Goal: Task Accomplishment & Management: Use online tool/utility

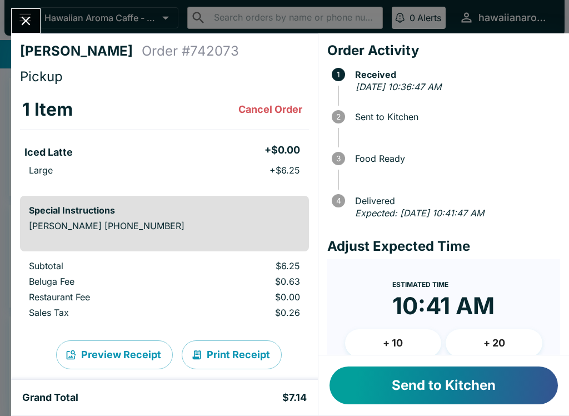
click at [438, 391] on button "Send to Kitchen" at bounding box center [444, 385] width 228 height 38
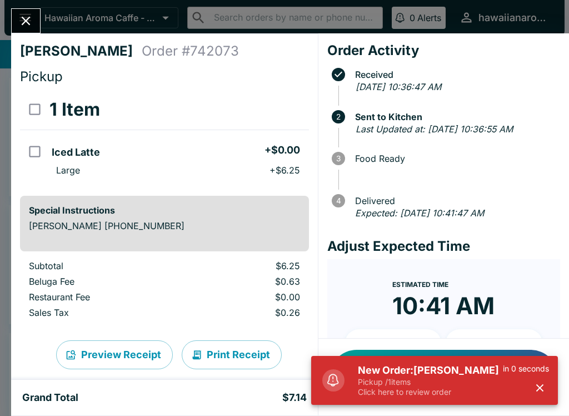
click at [428, 391] on p "Click here to review order" at bounding box center [430, 392] width 145 height 10
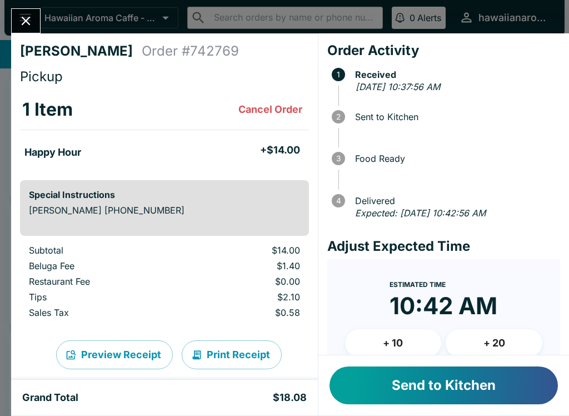
click at [450, 391] on button "Send to Kitchen" at bounding box center [444, 385] width 228 height 38
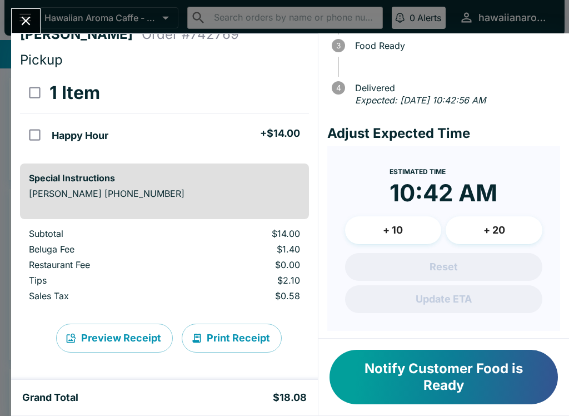
scroll to position [17, 0]
click at [39, 17] on button "Close" at bounding box center [26, 21] width 28 height 24
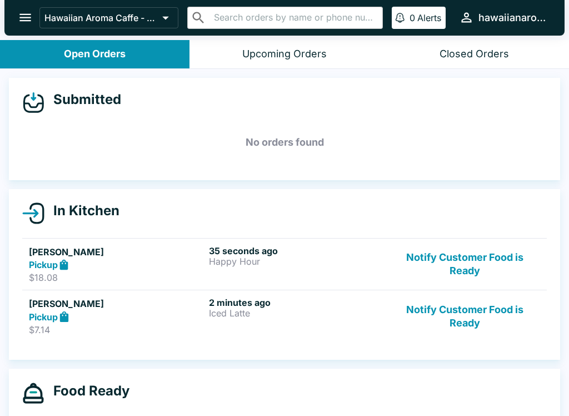
click at [323, 326] on div "2 minutes ago Iced Latte" at bounding box center [297, 316] width 176 height 38
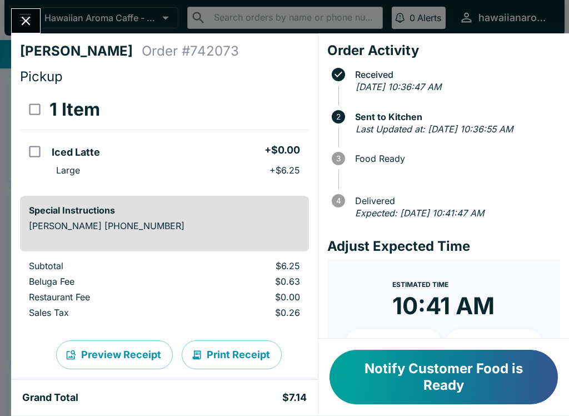
click at [24, 21] on icon "Close" at bounding box center [25, 20] width 15 height 15
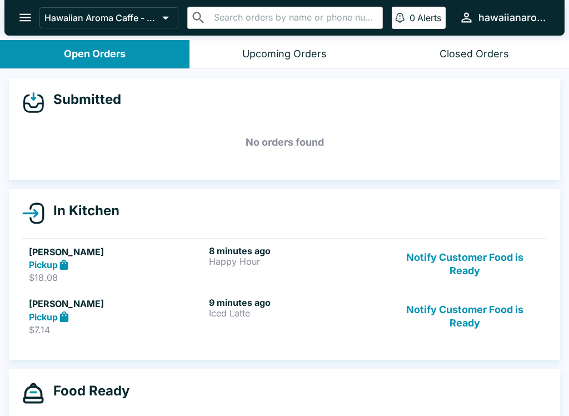
click at [440, 256] on button "Notify Customer Food is Ready" at bounding box center [465, 264] width 151 height 38
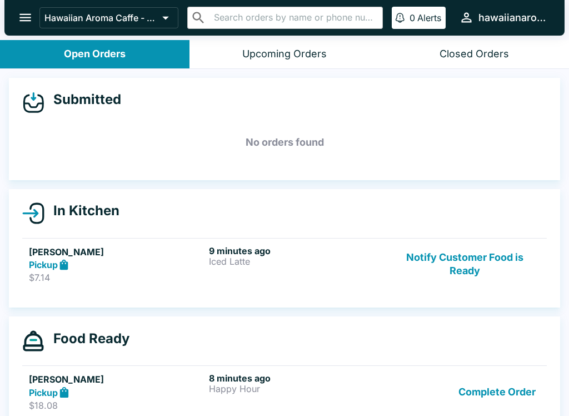
click at [453, 274] on button "Notify Customer Food is Ready" at bounding box center [465, 264] width 151 height 38
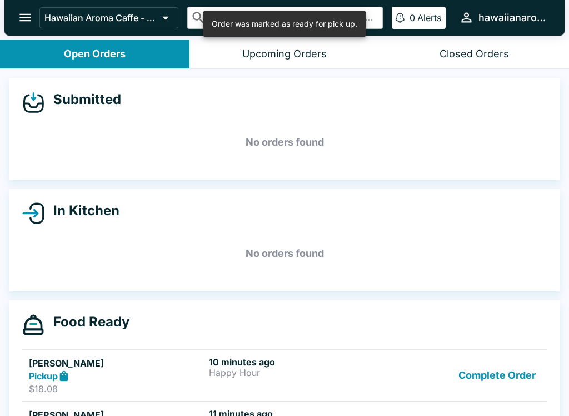
click at [509, 384] on button "Complete Order" at bounding box center [497, 375] width 86 height 38
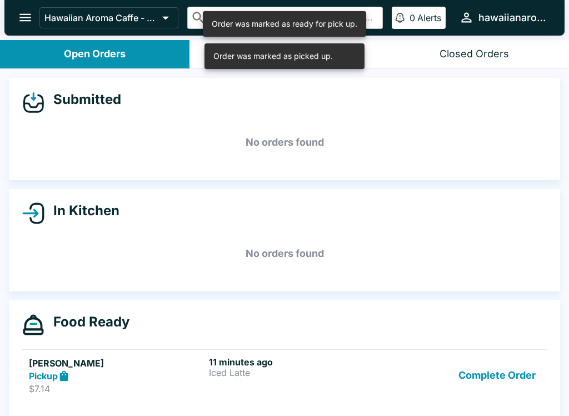
click at [493, 387] on button "Complete Order" at bounding box center [497, 375] width 86 height 38
